Goal: Task Accomplishment & Management: Manage account settings

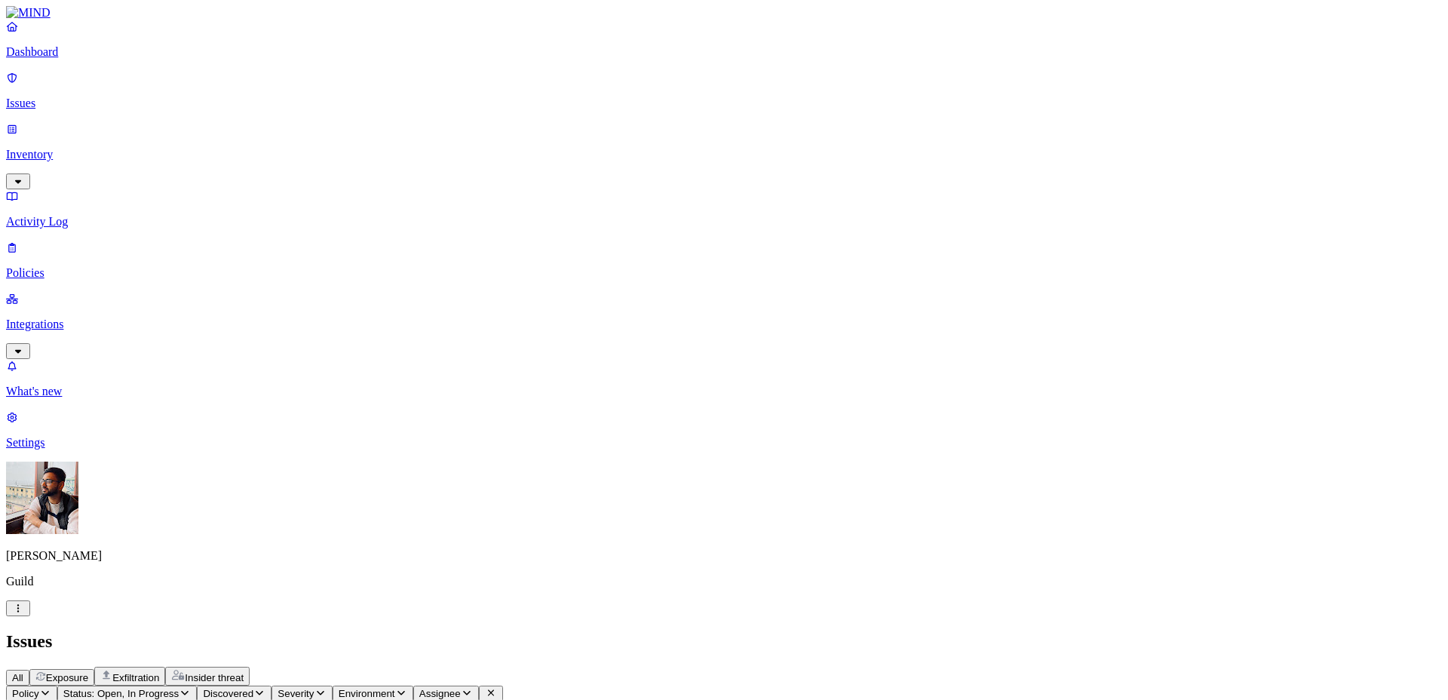
click at [51, 318] on p "Integrations" at bounding box center [724, 325] width 1436 height 14
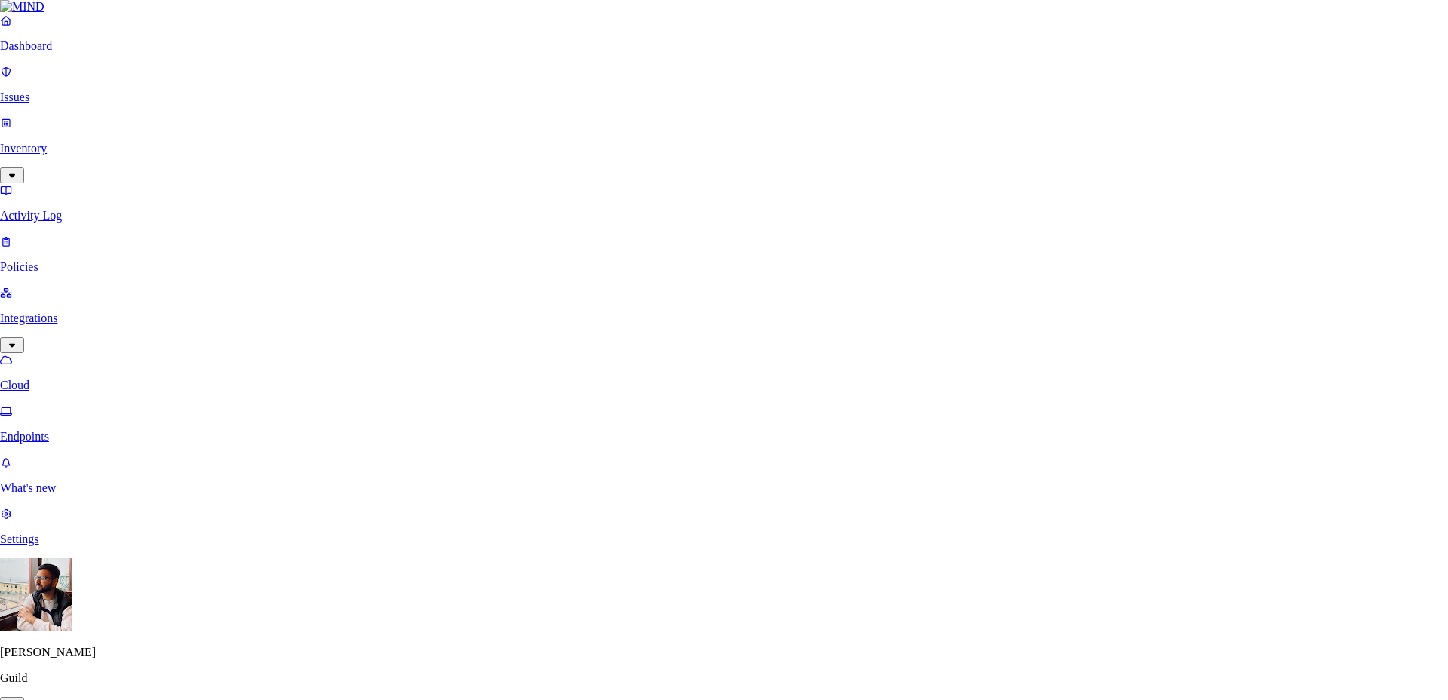
type input "okt"
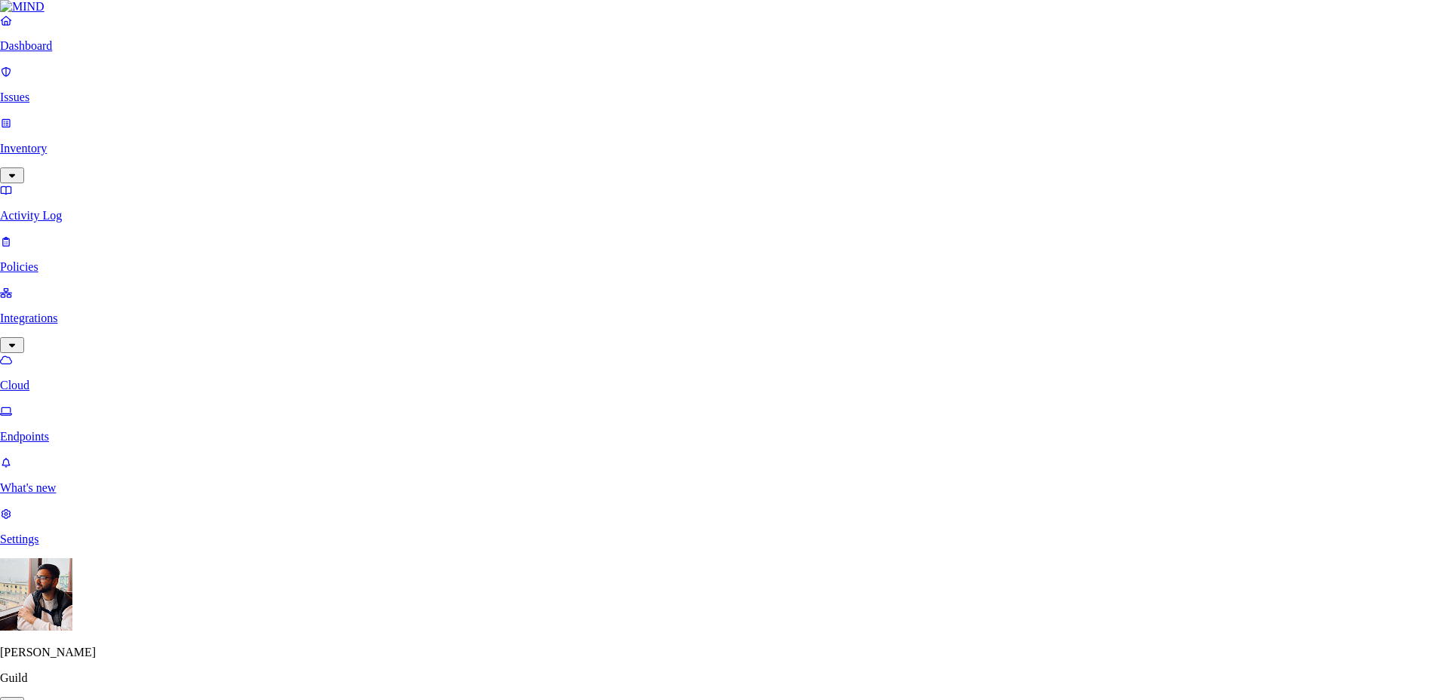
type input "api"
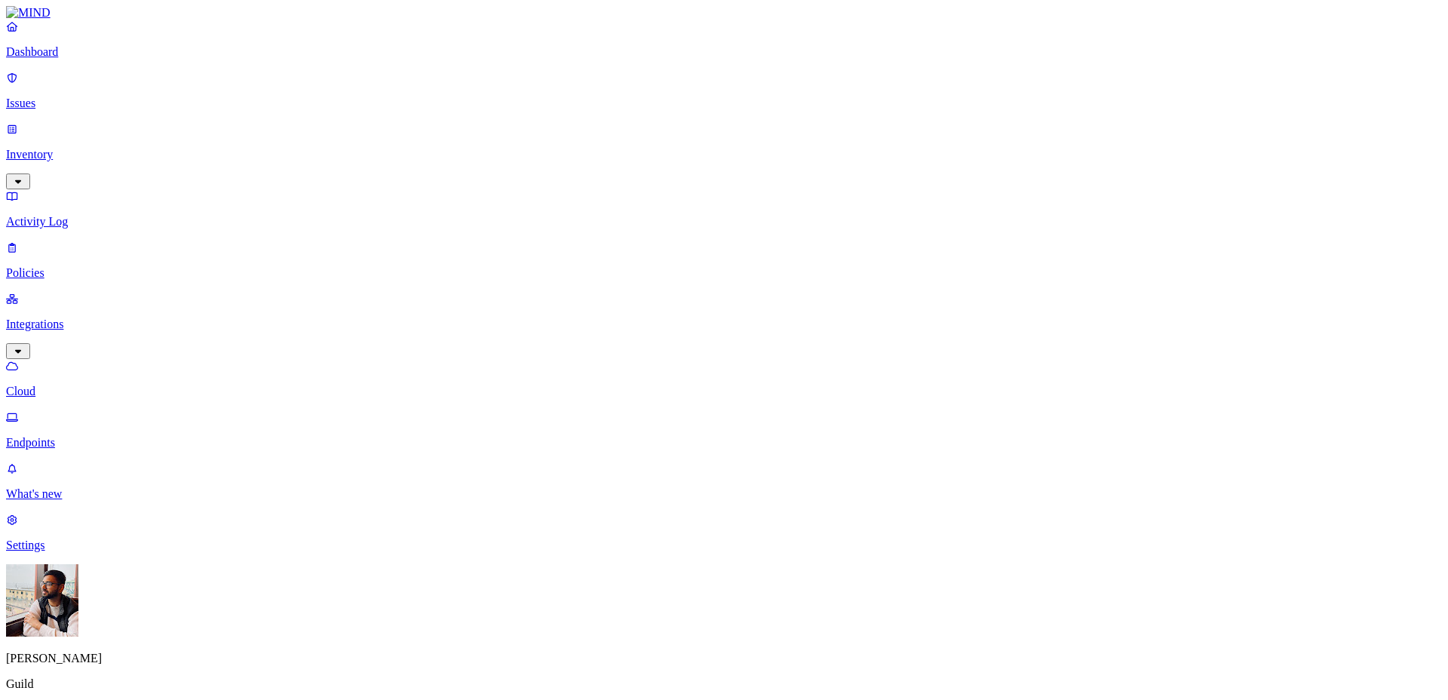
click at [55, 552] on nav "Dashboard Issues Inventory Activity Log Policies Integrations Cloud Endpoints W…" at bounding box center [724, 286] width 1436 height 533
click at [60, 552] on p "Settings" at bounding box center [724, 546] width 1436 height 14
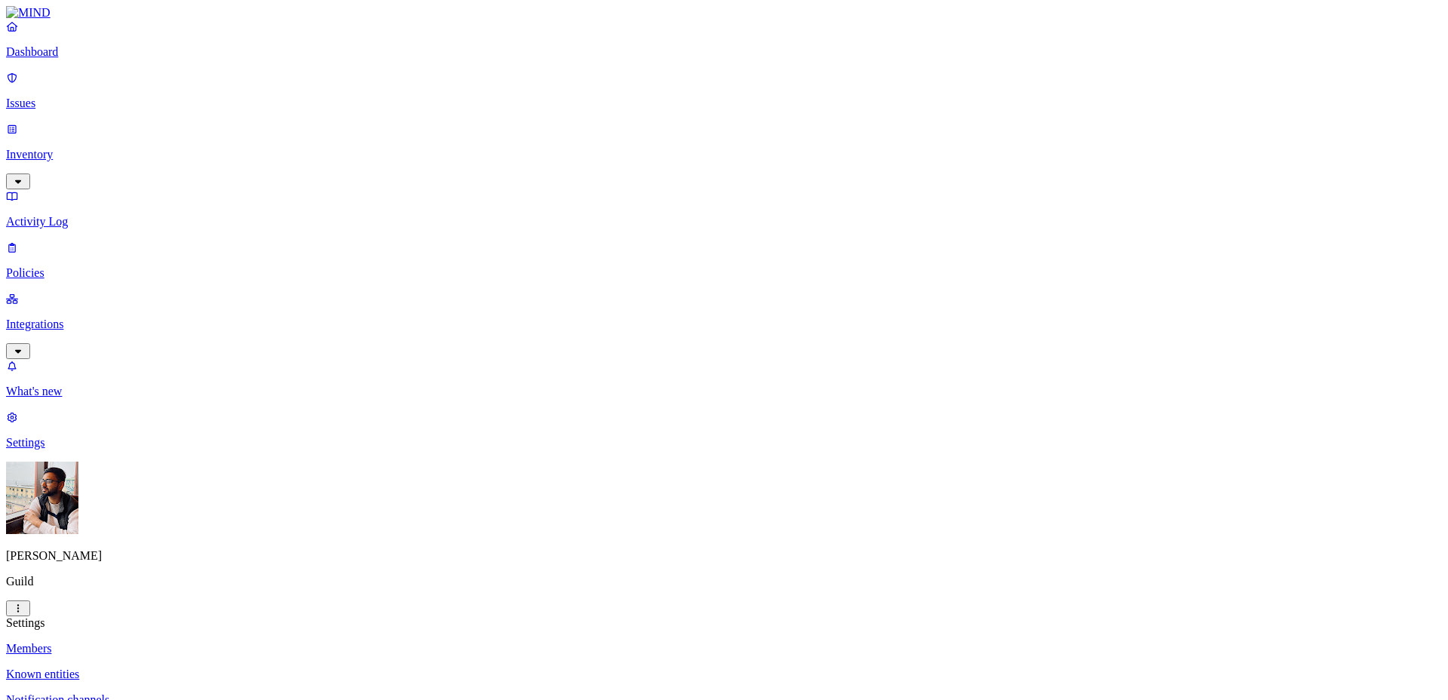
click at [255, 668] on p "Known entities" at bounding box center [724, 675] width 1436 height 14
click at [246, 693] on p "Notification channels" at bounding box center [724, 700] width 1436 height 14
click at [237, 642] on p "Members" at bounding box center [724, 649] width 1436 height 14
